Goal: Task Accomplishment & Management: Manage account settings

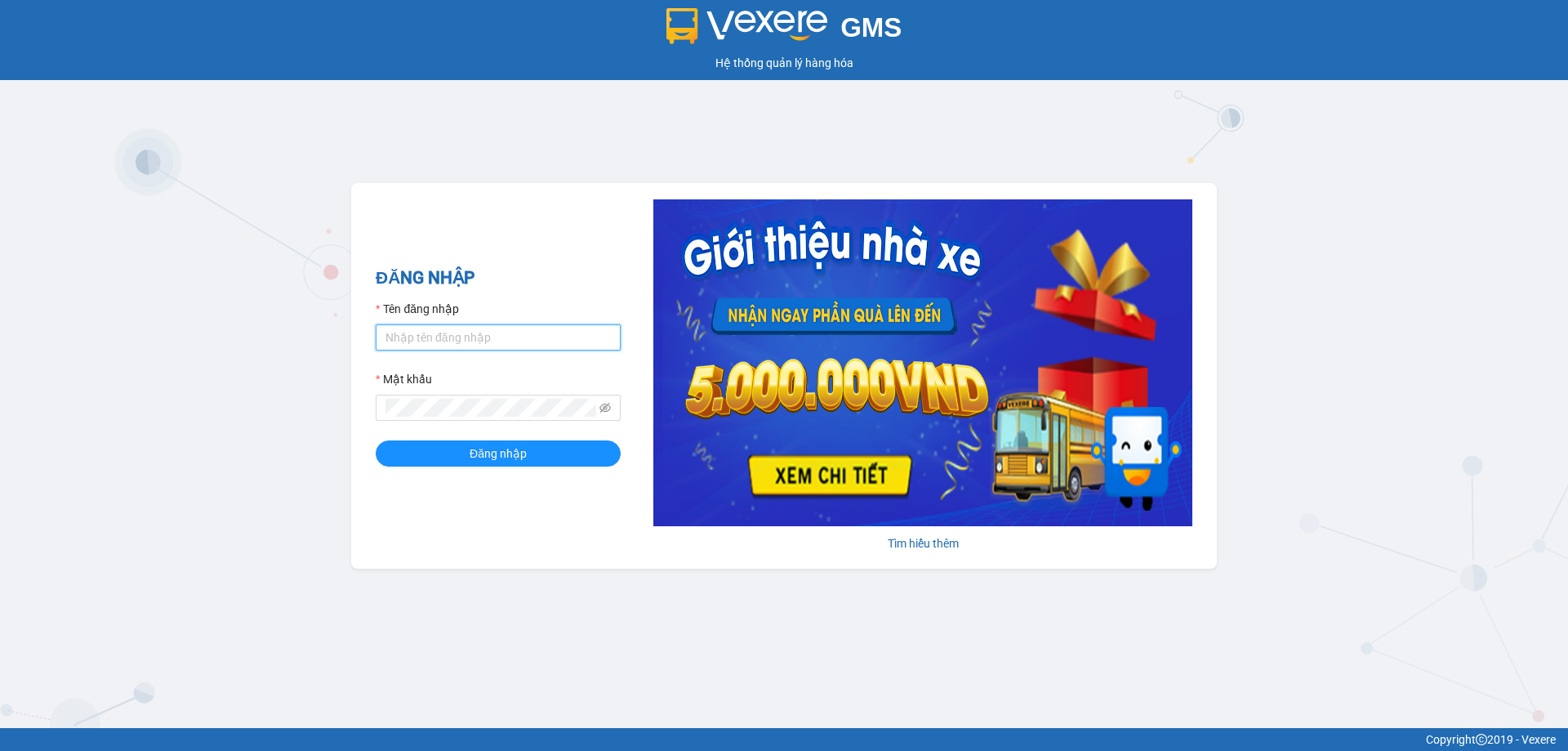
type input "phamthao.tienoanh"
click at [507, 337] on input "phamthao.tienoanh" at bounding box center [497, 337] width 245 height 26
click at [523, 457] on span "Đăng nhập" at bounding box center [498, 453] width 57 height 18
